Goal: Task Accomplishment & Management: Complete application form

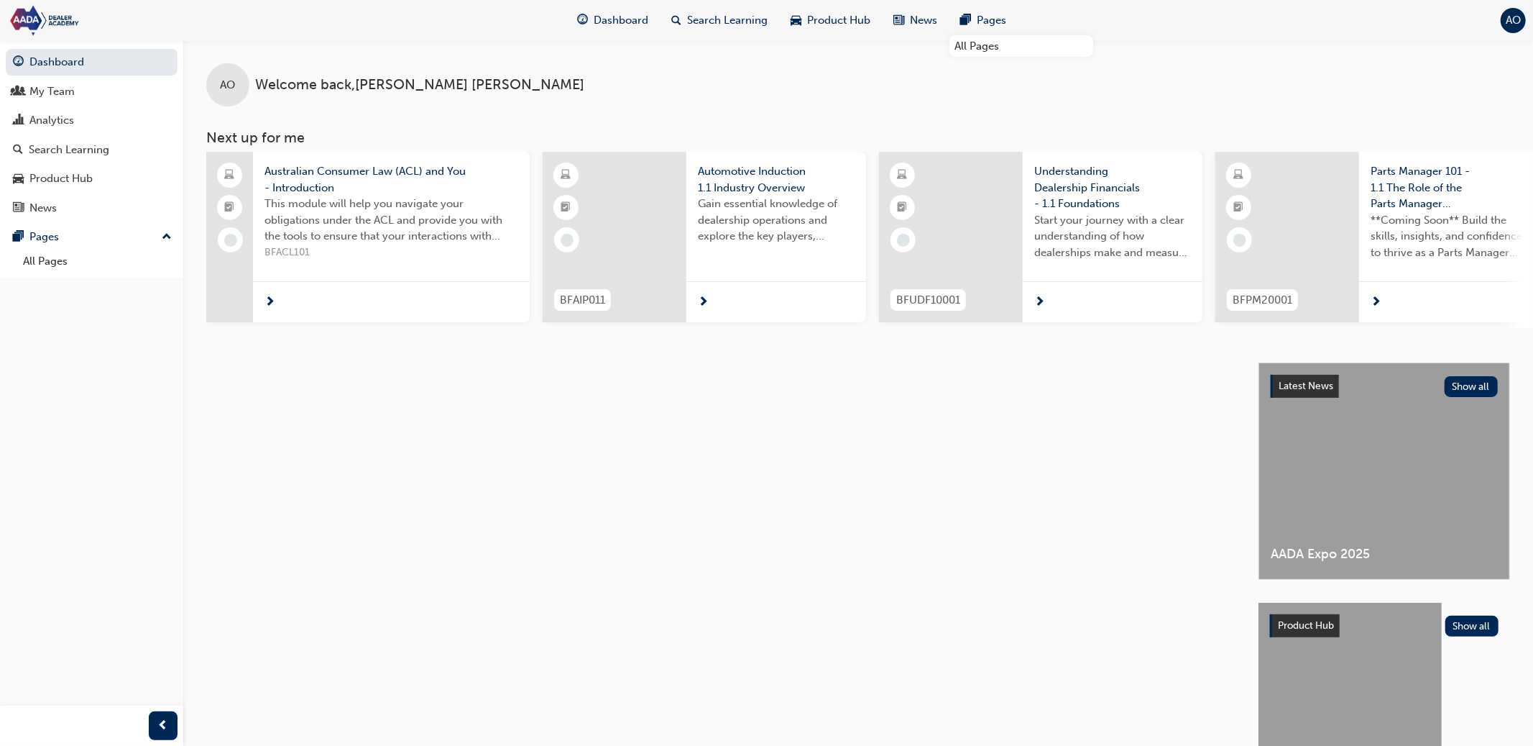
click at [1516, 11] on div "AO" at bounding box center [1513, 20] width 25 height 25
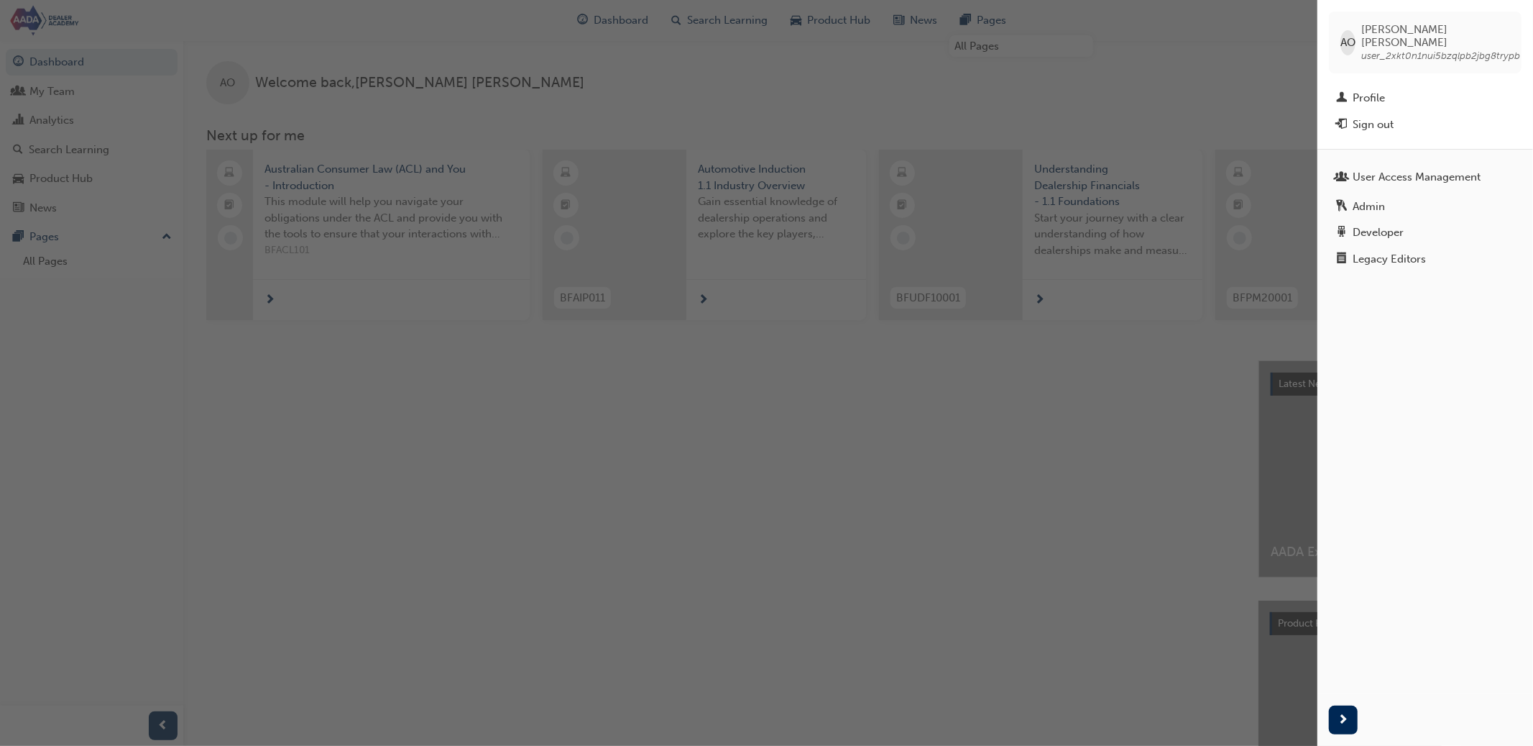
scroll to position [1, 0]
click at [1421, 169] on div "User Access Management" at bounding box center [1417, 177] width 128 height 17
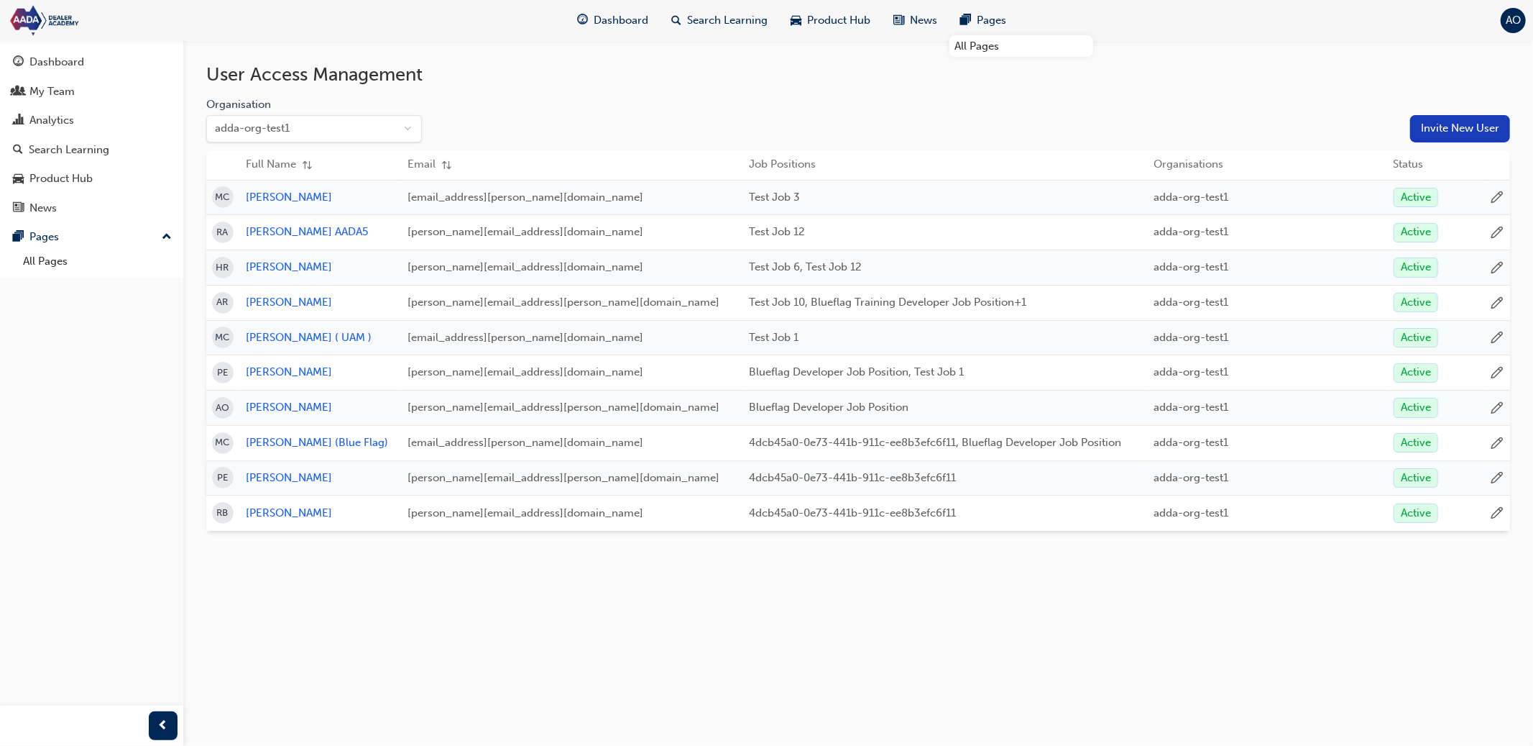
click at [1442, 130] on button "Invite New User" at bounding box center [1460, 128] width 100 height 27
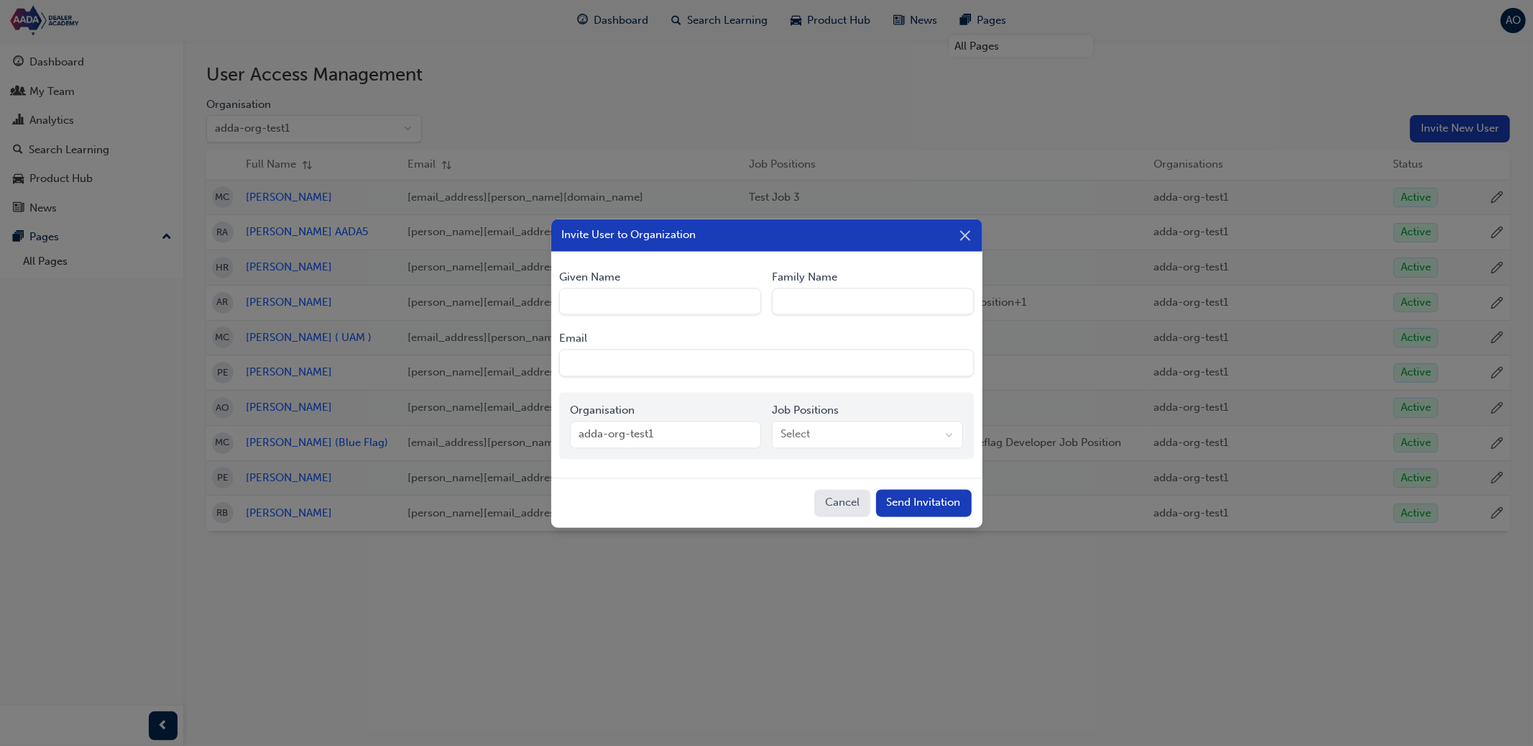
click at [631, 301] on Name "Given Name" at bounding box center [660, 301] width 202 height 27
type Name "[PERSON_NAME]"
click at [842, 306] on Name "Family Name" at bounding box center [873, 301] width 202 height 27
type Name "[PERSON_NAME]"
click at [881, 380] on form "Given Name [PERSON_NAME] Family Name [PERSON_NAME] Email Organisation adda-org-…" at bounding box center [766, 365] width 431 height 206
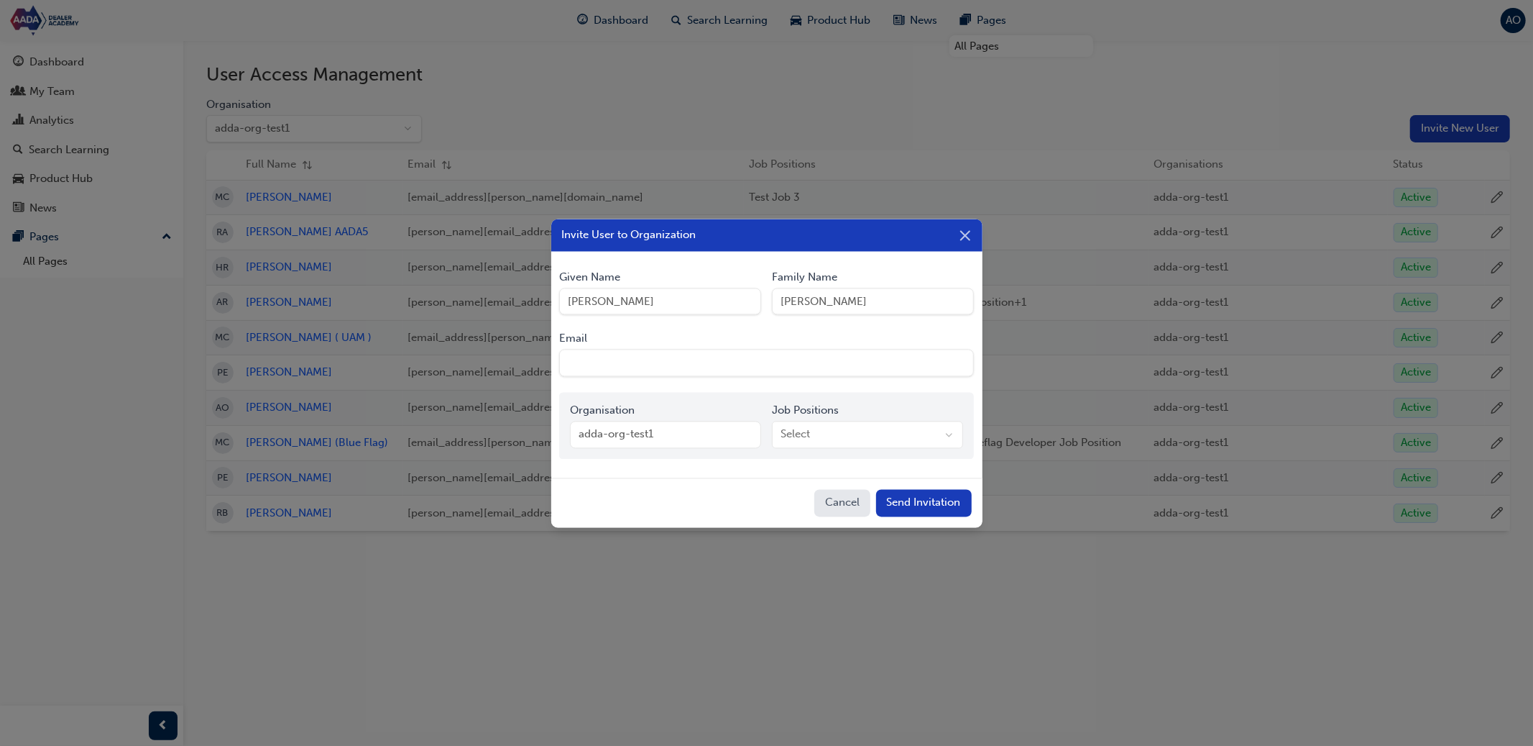
click at [858, 368] on input "Email" at bounding box center [767, 362] width 416 height 27
type input "[PERSON_NAME][EMAIL_ADDRESS][PERSON_NAME][DOMAIN_NAME]"
click at [876, 490] on button "Send Invitation" at bounding box center [924, 503] width 96 height 27
